Goal: Transaction & Acquisition: Book appointment/travel/reservation

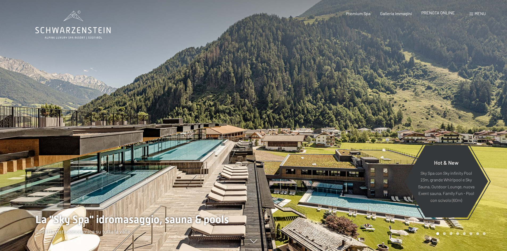
click at [432, 12] on span "PRENOTA ONLINE" at bounding box center [438, 12] width 34 height 5
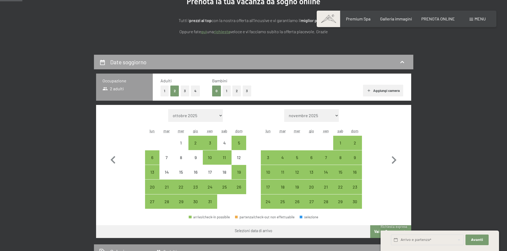
scroll to position [80, 0]
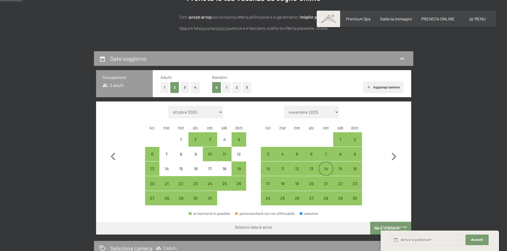
click at [329, 169] on div "14" at bounding box center [325, 173] width 13 height 13
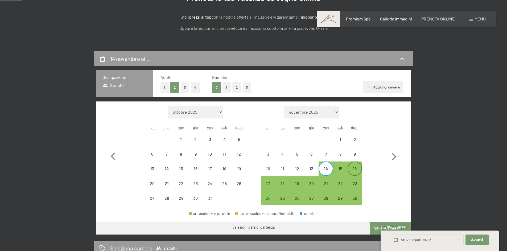
click at [350, 168] on div "16" at bounding box center [354, 173] width 13 height 13
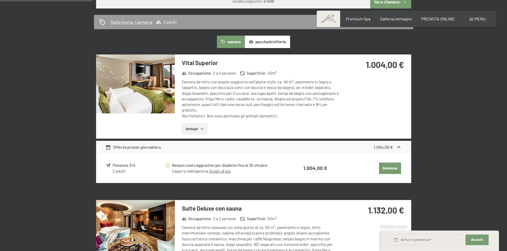
scroll to position [319, 0]
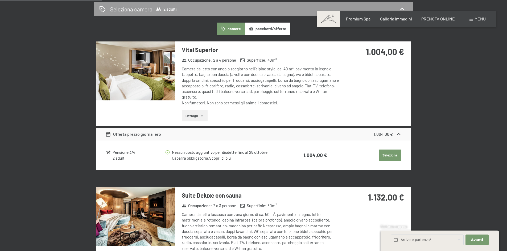
click at [200, 113] on button "Dettagli" at bounding box center [195, 116] width 26 height 12
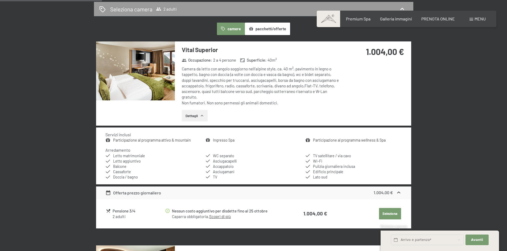
click at [149, 83] on img at bounding box center [135, 70] width 79 height 59
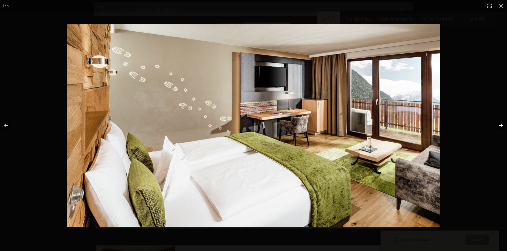
click at [498, 126] on button "button" at bounding box center [497, 126] width 19 height 27
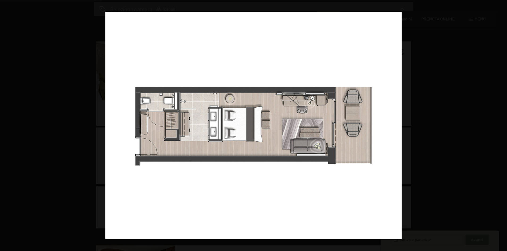
click at [498, 126] on button "button" at bounding box center [497, 126] width 19 height 27
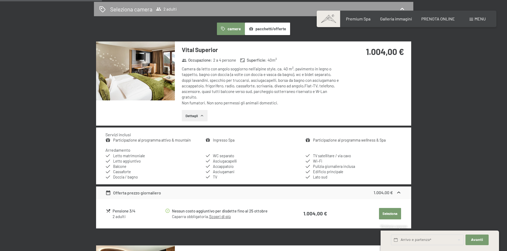
click at [0, 0] on button "button" at bounding box center [0, 0] width 0 height 0
click at [271, 30] on button "pacchetti/offerte" at bounding box center [267, 29] width 45 height 12
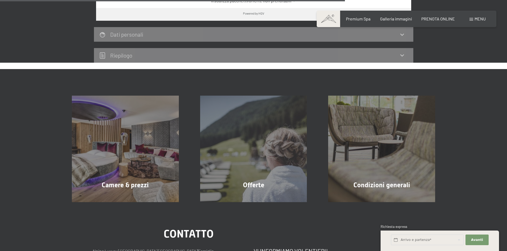
scroll to position [399, 0]
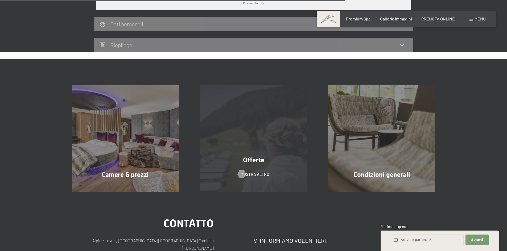
click at [238, 107] on div "Offerte mostra altro" at bounding box center [253, 138] width 128 height 107
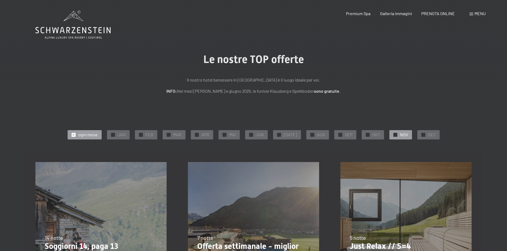
click at [394, 137] on span "✓" at bounding box center [395, 135] width 2 height 4
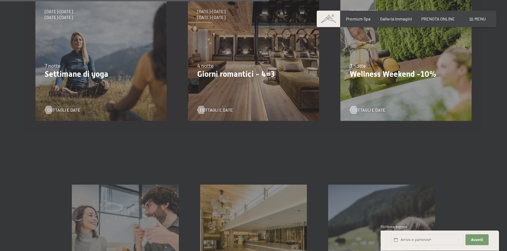
scroll to position [319, 0]
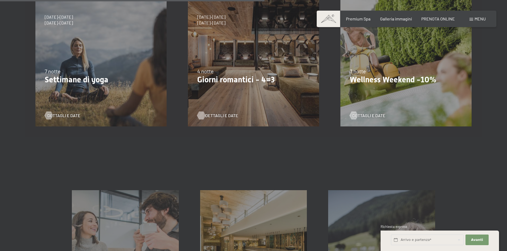
click at [223, 117] on span "Dettagli e Date" at bounding box center [221, 116] width 33 height 6
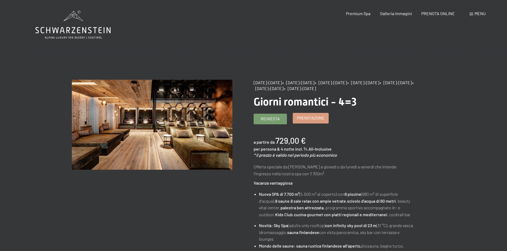
click at [311, 117] on span "Prenotazione" at bounding box center [310, 118] width 27 height 6
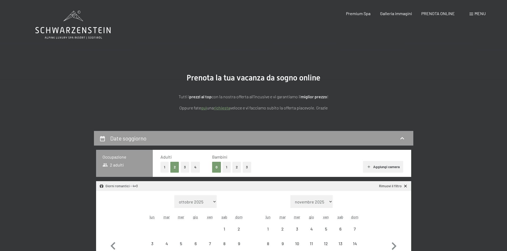
select select "2025-11-01"
select select "2025-12-01"
click at [426, 16] on div "PRENOTA ONLINE" at bounding box center [438, 13] width 34 height 6
click at [427, 14] on span "PRENOTA ONLINE" at bounding box center [438, 12] width 34 height 5
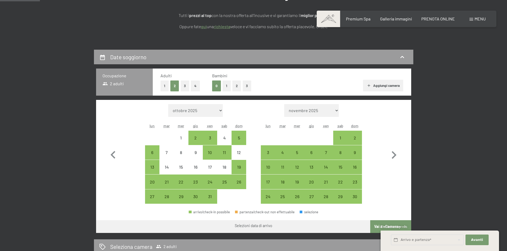
scroll to position [80, 0]
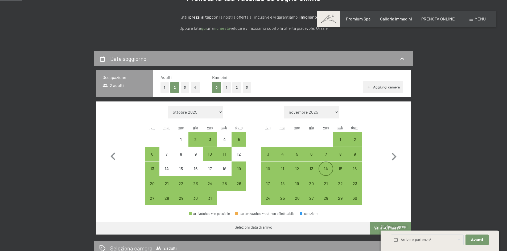
click at [326, 170] on div "14" at bounding box center [325, 173] width 13 height 13
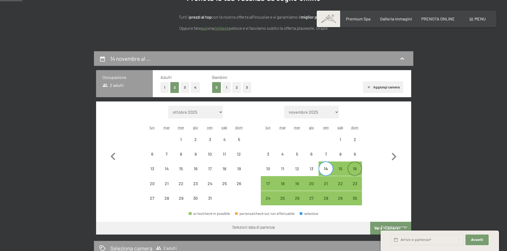
click at [352, 171] on div "16" at bounding box center [354, 173] width 13 height 13
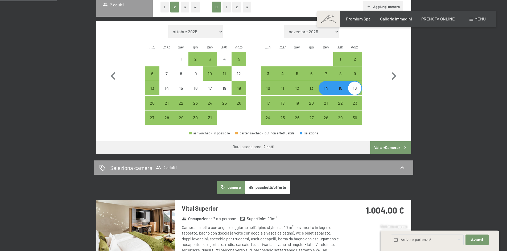
scroll to position [186, 0]
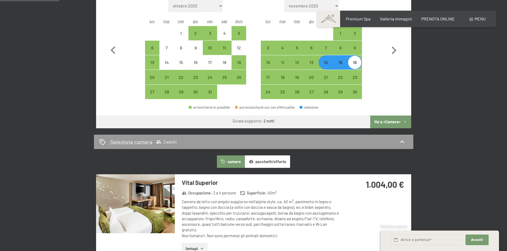
click at [380, 122] on button "Vai a «Camera»" at bounding box center [390, 122] width 41 height 13
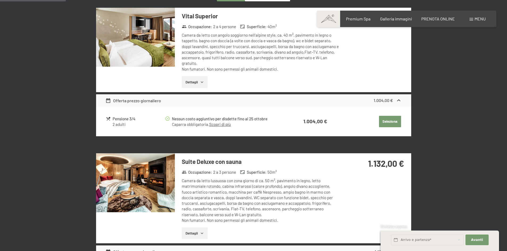
scroll to position [184, 0]
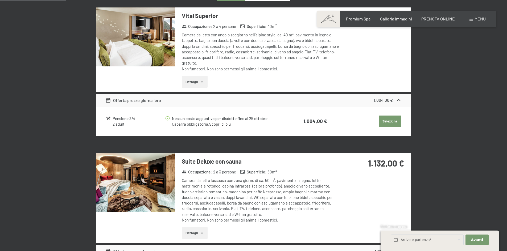
click at [217, 124] on link "Scopri di più" at bounding box center [220, 124] width 22 height 5
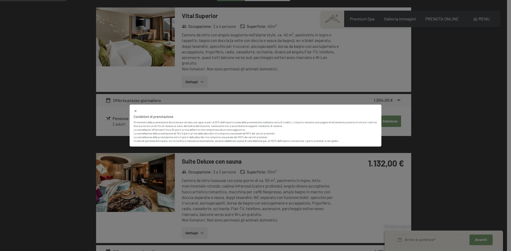
click at [134, 112] on icon at bounding box center [135, 111] width 2 height 2
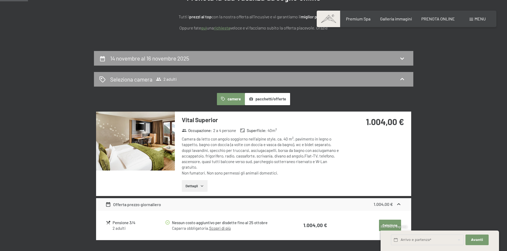
scroll to position [78, 0]
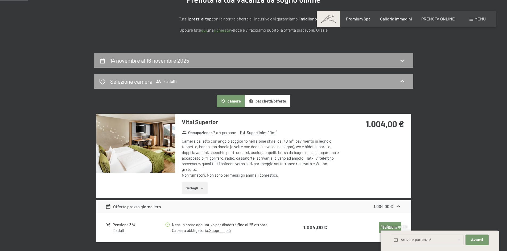
click at [359, 78] on div "Seleziona camera 2 adulti" at bounding box center [253, 82] width 309 height 8
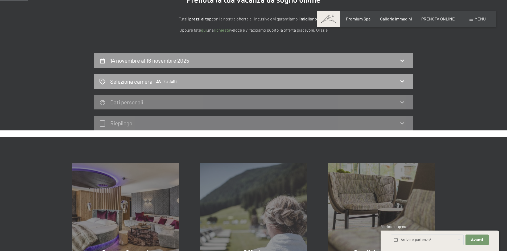
click at [359, 79] on div "Seleziona camera 2 adulti" at bounding box center [253, 82] width 309 height 8
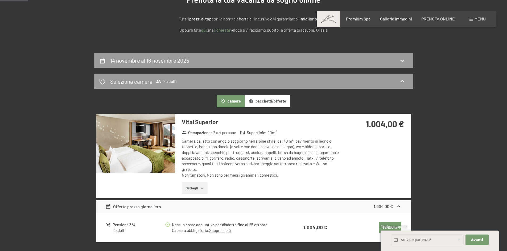
click at [139, 149] on img at bounding box center [135, 143] width 79 height 59
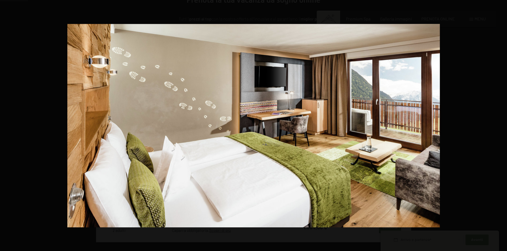
click at [501, 122] on button "button" at bounding box center [497, 126] width 19 height 27
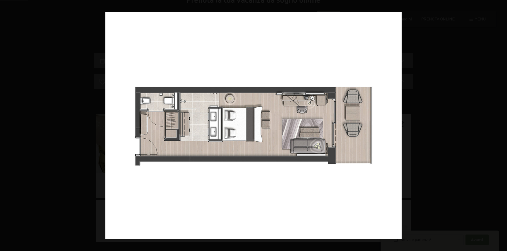
click at [501, 122] on button "button" at bounding box center [497, 126] width 19 height 27
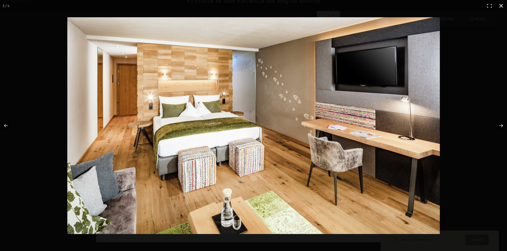
click at [500, 3] on button "button" at bounding box center [501, 6] width 12 height 12
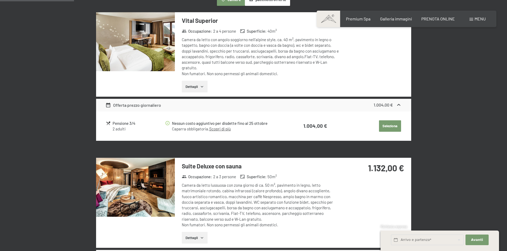
scroll to position [211, 0]
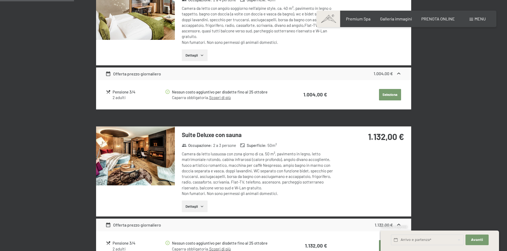
click at [154, 148] on img at bounding box center [135, 156] width 79 height 59
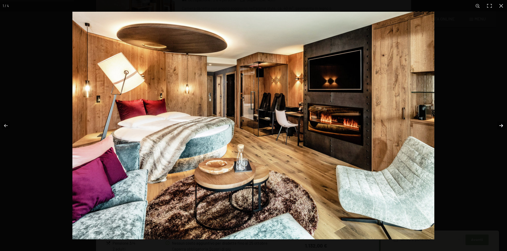
click at [499, 126] on button "button" at bounding box center [497, 126] width 19 height 27
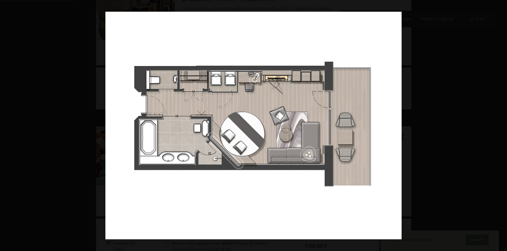
click at [499, 126] on button "button" at bounding box center [497, 126] width 19 height 27
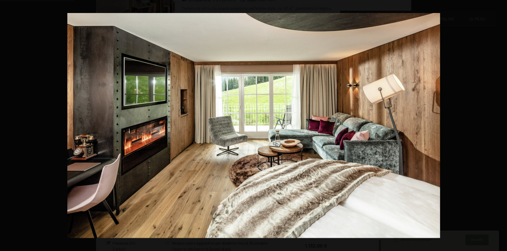
click at [499, 126] on button "button" at bounding box center [497, 126] width 19 height 27
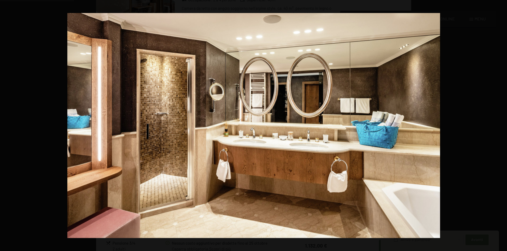
click at [499, 126] on button "button" at bounding box center [497, 126] width 19 height 27
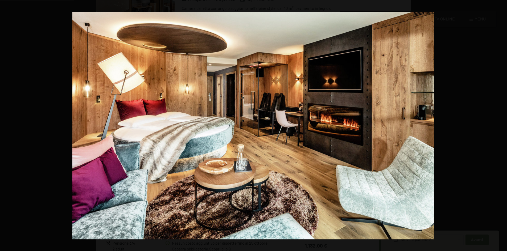
click at [499, 126] on button "button" at bounding box center [497, 126] width 19 height 27
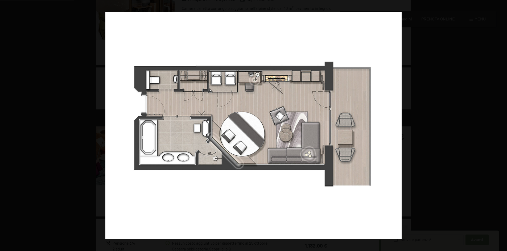
click at [499, 126] on button "button" at bounding box center [497, 126] width 19 height 27
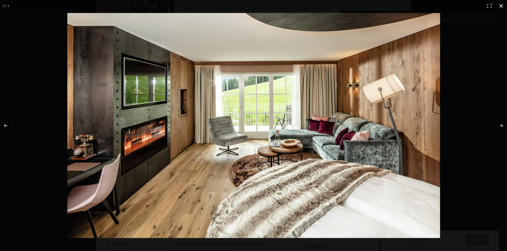
click at [500, 9] on button "button" at bounding box center [501, 6] width 12 height 12
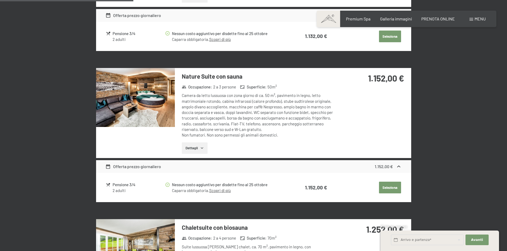
scroll to position [424, 0]
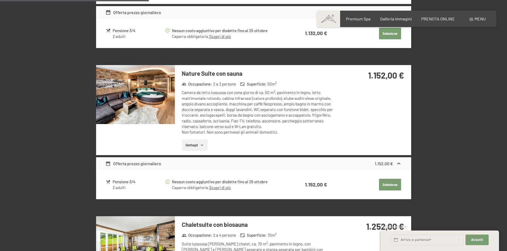
click at [134, 98] on img at bounding box center [135, 94] width 79 height 59
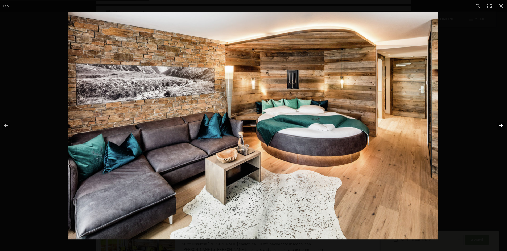
click at [501, 127] on button "button" at bounding box center [497, 126] width 19 height 27
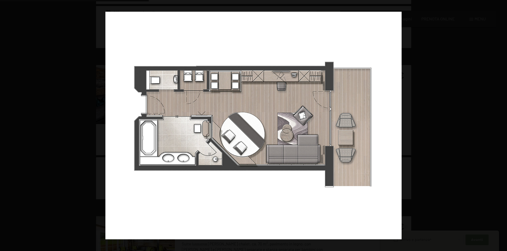
click at [501, 127] on button "button" at bounding box center [497, 126] width 19 height 27
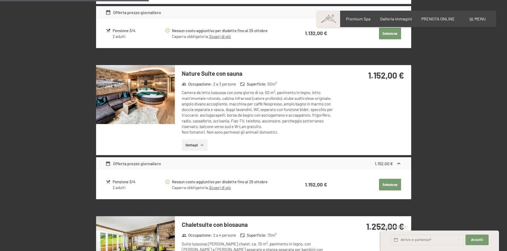
click at [0, 0] on button "button" at bounding box center [0, 0] width 0 height 0
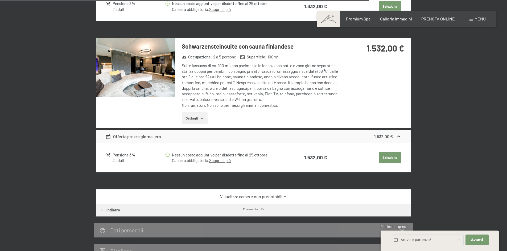
scroll to position [1035, 0]
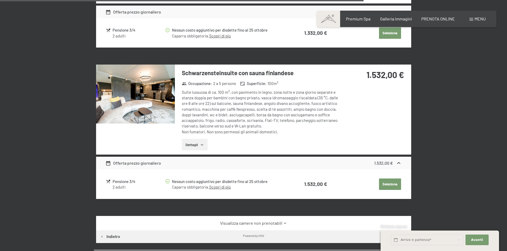
click at [148, 93] on img at bounding box center [135, 94] width 79 height 59
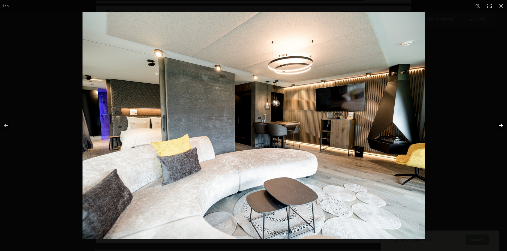
click at [498, 123] on button "button" at bounding box center [497, 126] width 19 height 27
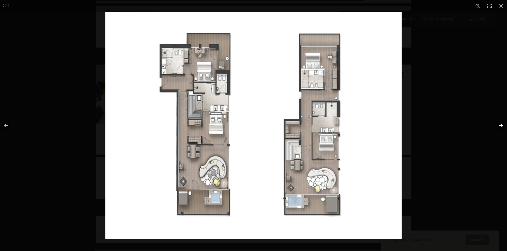
click at [498, 123] on button "button" at bounding box center [497, 126] width 19 height 27
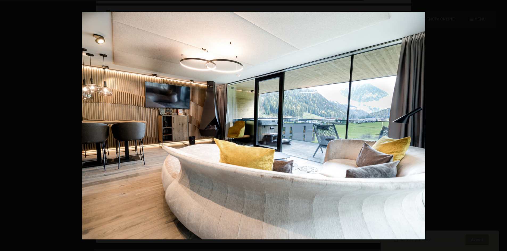
click at [498, 123] on button "button" at bounding box center [497, 126] width 19 height 27
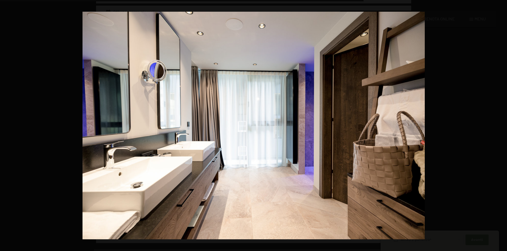
click at [498, 123] on button "button" at bounding box center [497, 126] width 19 height 27
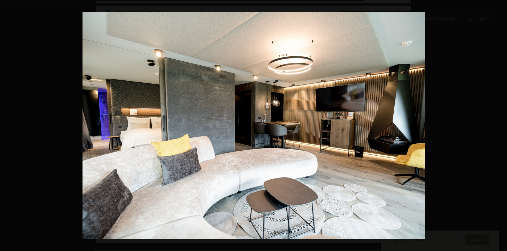
click at [498, 123] on button "button" at bounding box center [497, 126] width 19 height 27
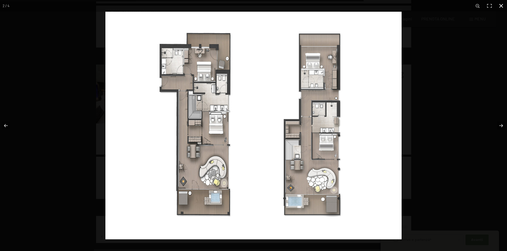
click at [500, 3] on button "button" at bounding box center [501, 6] width 12 height 12
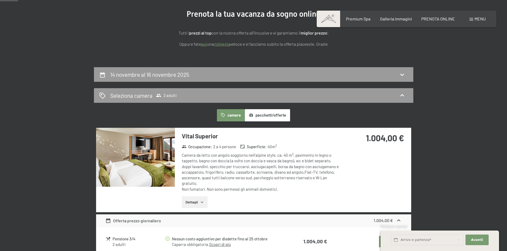
scroll to position [51, 0]
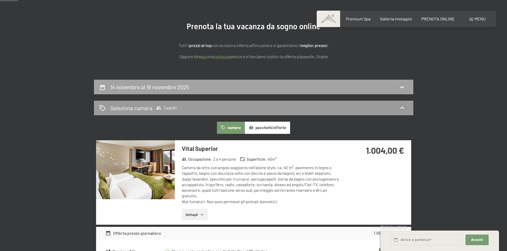
click at [278, 84] on div "14 novembre al 16 novembre 2025" at bounding box center [253, 87] width 309 height 8
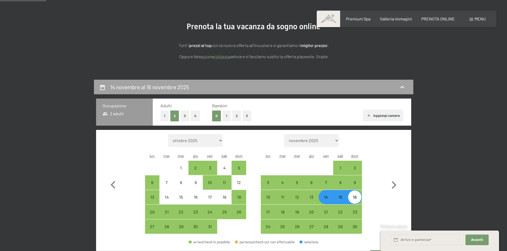
scroll to position [131, 0]
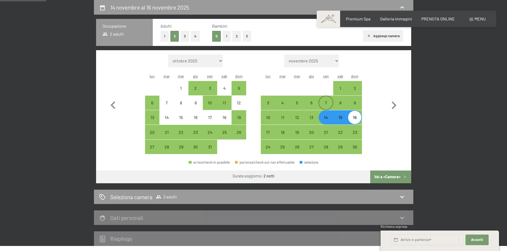
click at [324, 106] on div "7" at bounding box center [325, 107] width 13 height 13
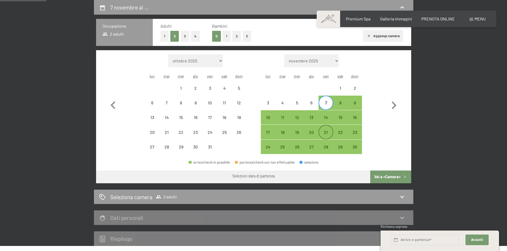
click at [325, 129] on div "21" at bounding box center [325, 132] width 13 height 13
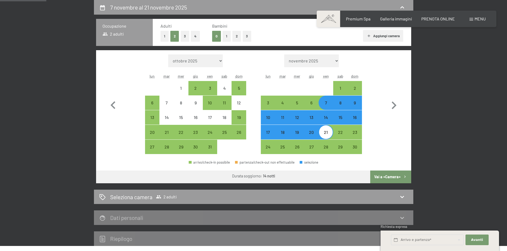
click at [325, 129] on div "21" at bounding box center [325, 132] width 13 height 13
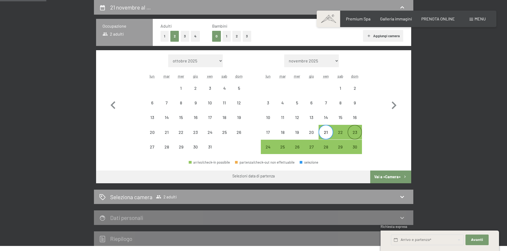
click at [351, 130] on div "23" at bounding box center [354, 136] width 13 height 13
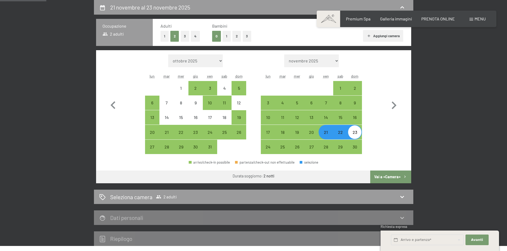
click at [397, 177] on button "Vai a «Camera»" at bounding box center [390, 177] width 41 height 13
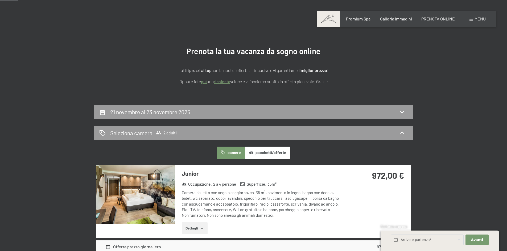
scroll to position [25, 0]
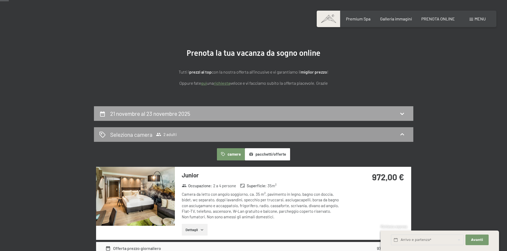
click at [278, 112] on div "21 novembre al 23 novembre 2025" at bounding box center [253, 114] width 309 height 8
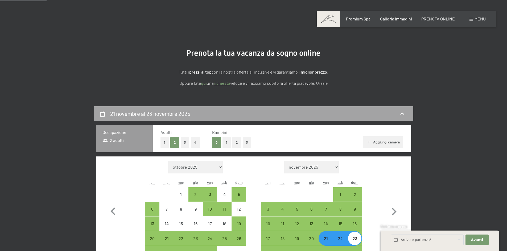
scroll to position [131, 0]
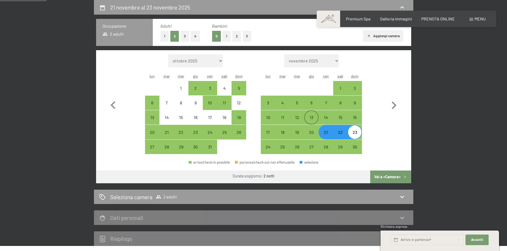
click at [312, 118] on div "13" at bounding box center [311, 121] width 13 height 13
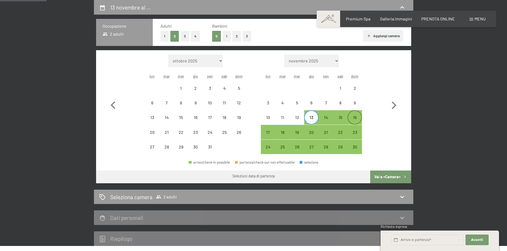
click at [357, 114] on div "16" at bounding box center [354, 117] width 13 height 13
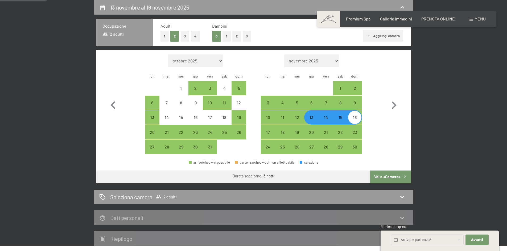
click at [389, 179] on button "Vai a «Camera»" at bounding box center [390, 177] width 41 height 13
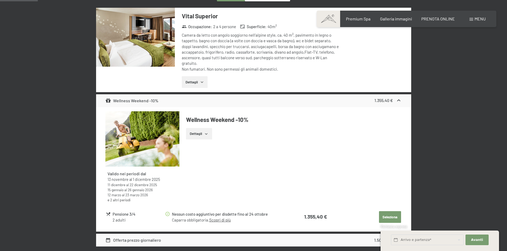
scroll to position [184, 0]
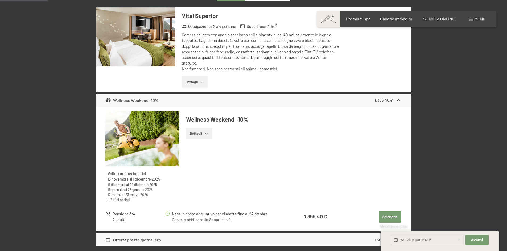
click at [202, 134] on button "Dettagli" at bounding box center [199, 134] width 26 height 12
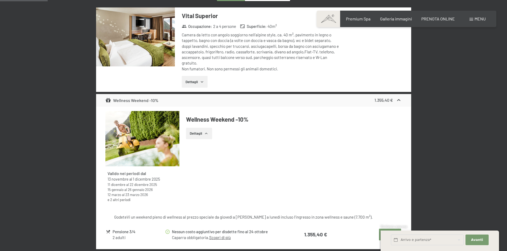
click at [202, 134] on button "Dettagli" at bounding box center [199, 134] width 26 height 12
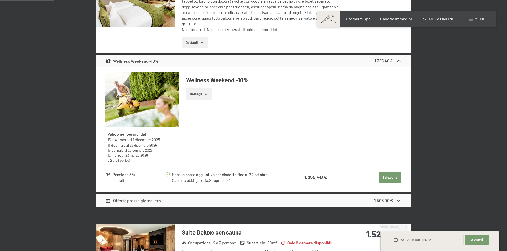
scroll to position [238, 0]
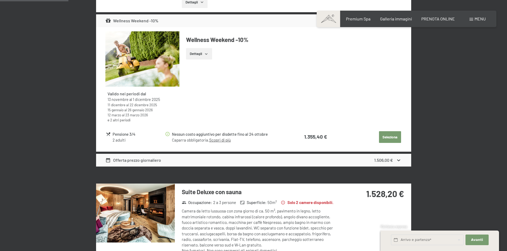
click at [385, 141] on button "Seleziona" at bounding box center [390, 137] width 22 height 12
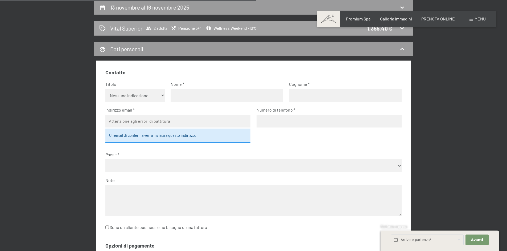
click at [286, 30] on div "Vital Superior 2 adulti Pensione 3/4 Wellness Weekend -10% 1.355,40 €" at bounding box center [253, 28] width 309 height 8
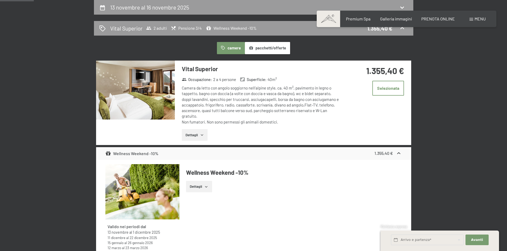
click at [197, 134] on button "Dettagli" at bounding box center [195, 135] width 26 height 12
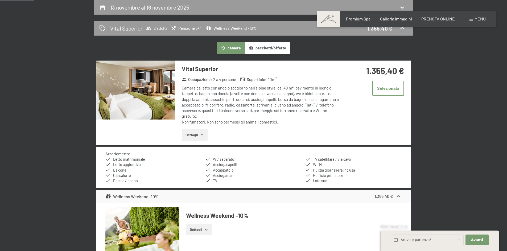
click at [197, 134] on button "Dettagli" at bounding box center [195, 135] width 26 height 12
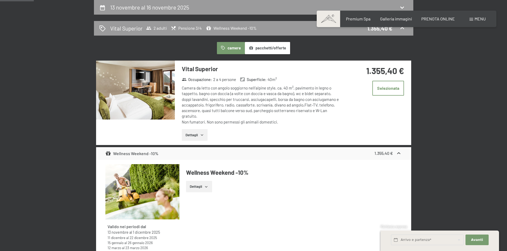
click at [390, 156] on strong "1.355,40 €" at bounding box center [383, 153] width 18 height 5
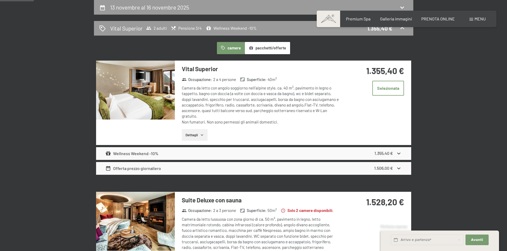
click at [371, 149] on div "Wellness Weekend -10% 1.355,40 €" at bounding box center [253, 153] width 315 height 13
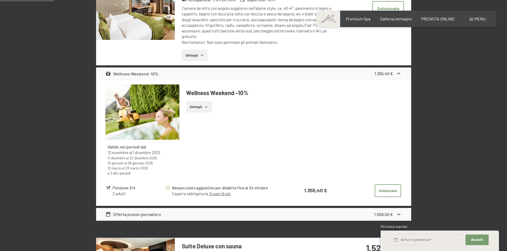
scroll to position [184, 0]
